Goal: Transaction & Acquisition: Purchase product/service

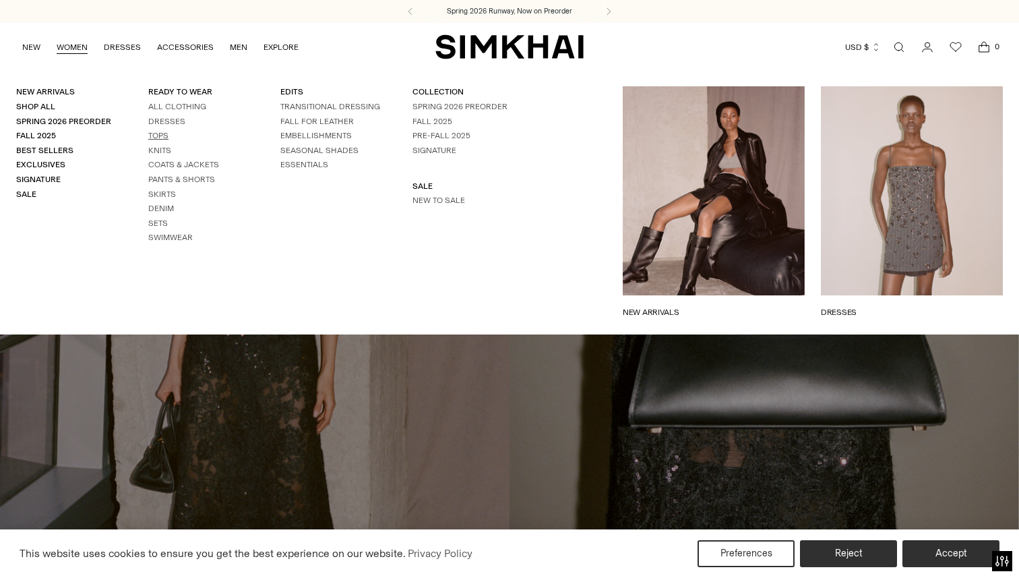
click at [160, 135] on link "Tops" at bounding box center [158, 135] width 20 height 9
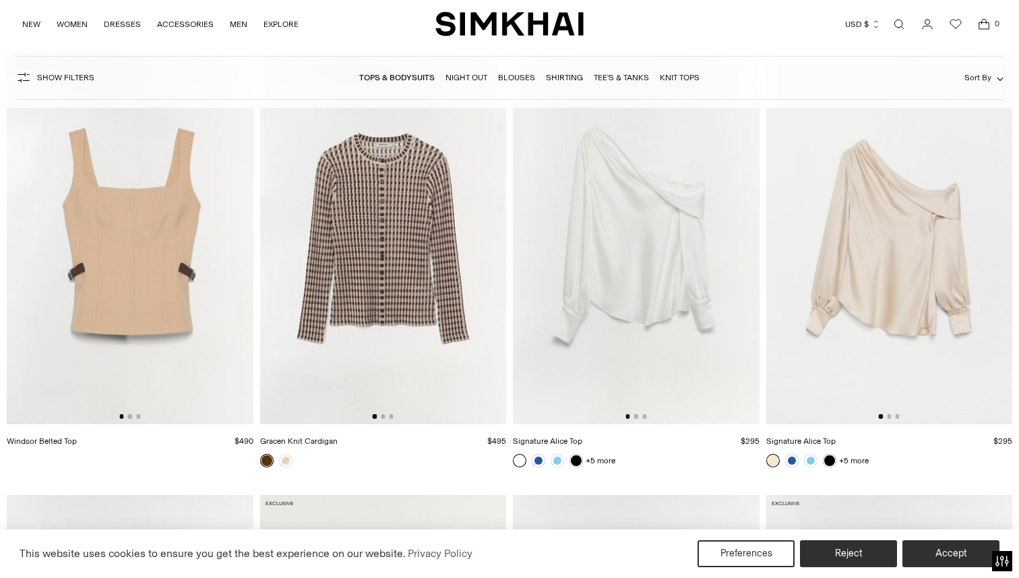
scroll to position [4532, 0]
click at [230, 258] on img at bounding box center [130, 237] width 247 height 369
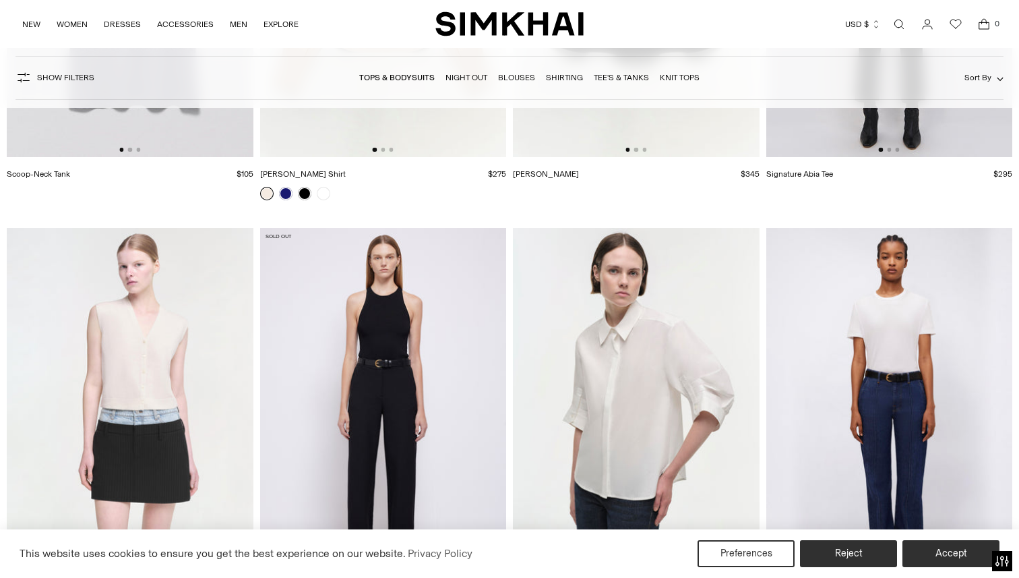
scroll to position [11461, 0]
